Goal: Transaction & Acquisition: Purchase product/service

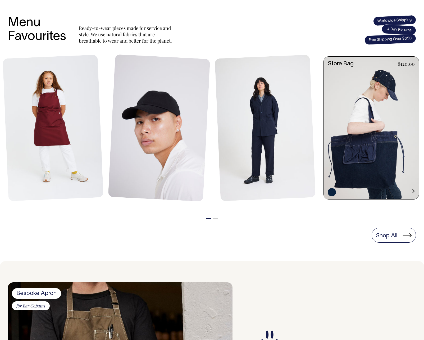
scroll to position [218, 0]
click at [355, 118] on link at bounding box center [371, 129] width 95 height 144
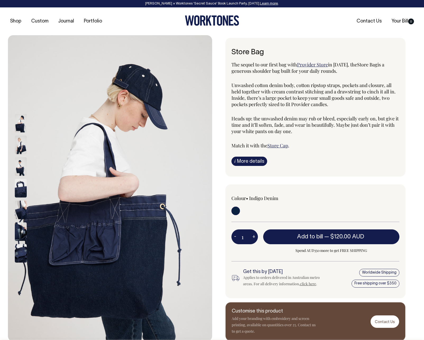
click at [21, 144] on img at bounding box center [21, 145] width 12 height 19
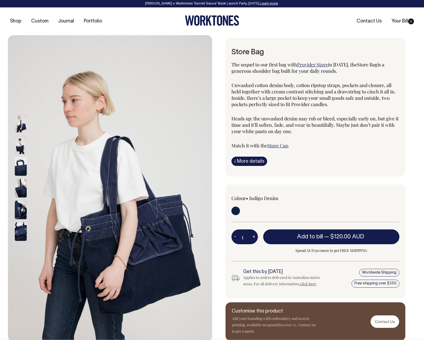
click at [20, 180] on img at bounding box center [21, 188] width 12 height 19
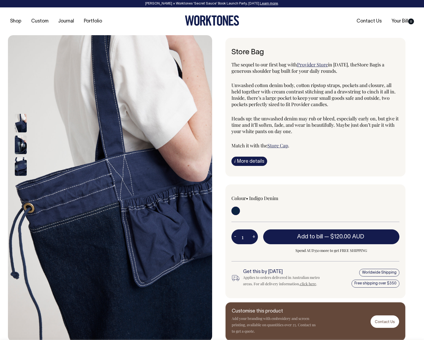
click at [19, 202] on div at bounding box center [28, 189] width 26 height 152
click at [22, 165] on img at bounding box center [21, 167] width 12 height 19
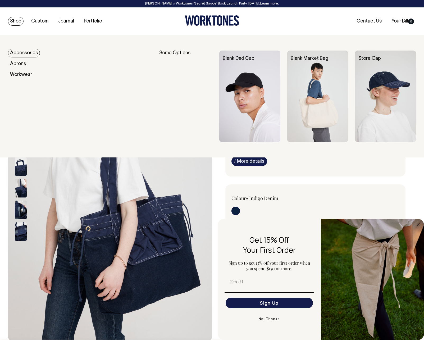
click at [18, 21] on link "Shop" at bounding box center [16, 21] width 16 height 9
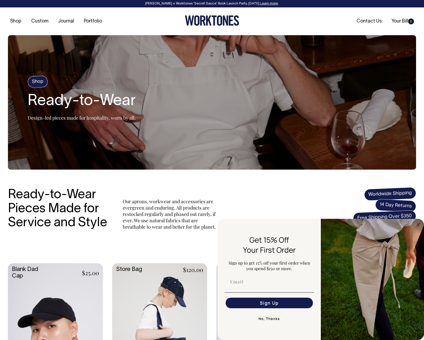
drag, startPoint x: 417, startPoint y: 225, endPoint x: 397, endPoint y: 201, distance: 31.4
click at [417, 225] on circle "Close dialog" at bounding box center [419, 225] width 6 height 6
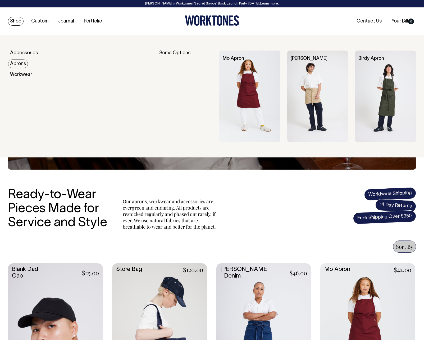
click at [19, 65] on link "Aprons" at bounding box center [18, 64] width 20 height 9
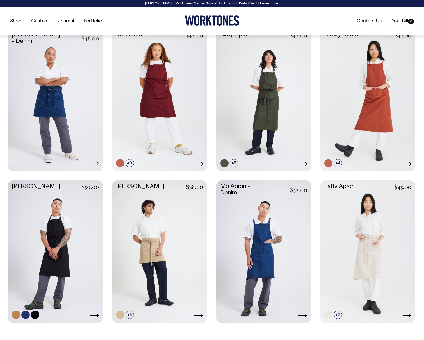
scroll to position [235, 0]
click at [63, 230] on link at bounding box center [55, 250] width 95 height 141
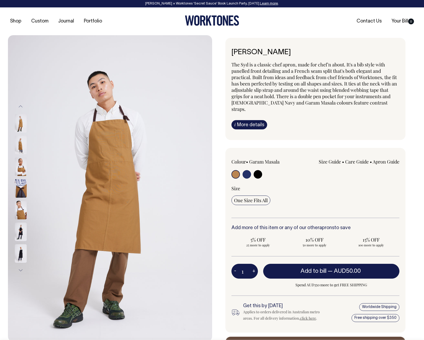
click at [18, 143] on img at bounding box center [21, 145] width 12 height 19
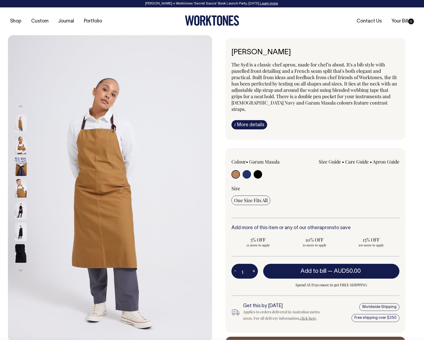
click at [20, 165] on img at bounding box center [21, 167] width 12 height 19
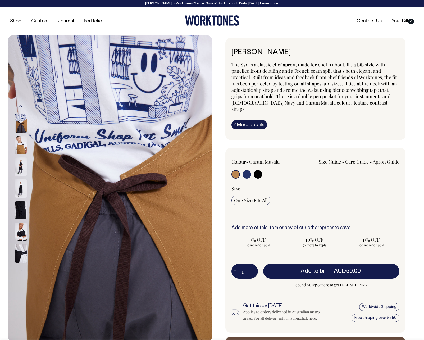
drag, startPoint x: 18, startPoint y: 171, endPoint x: 18, endPoint y: 178, distance: 6.9
click at [18, 172] on img at bounding box center [21, 167] width 12 height 19
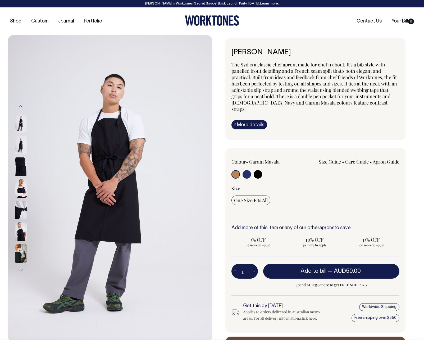
click at [18, 186] on div at bounding box center [28, 297] width 26 height 890
click at [235, 170] on input "radio" at bounding box center [236, 174] width 8 height 8
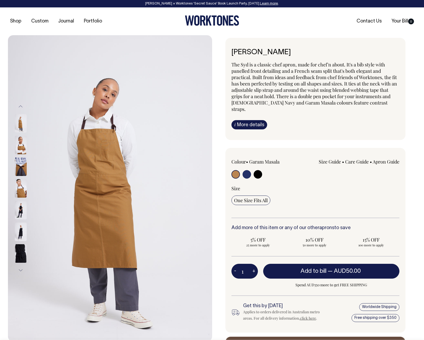
click at [16, 122] on img at bounding box center [21, 123] width 12 height 19
click at [22, 144] on img at bounding box center [21, 145] width 12 height 19
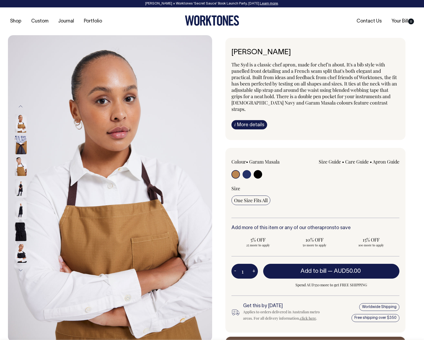
click at [19, 170] on img at bounding box center [21, 167] width 12 height 19
